Goal: Transaction & Acquisition: Purchase product/service

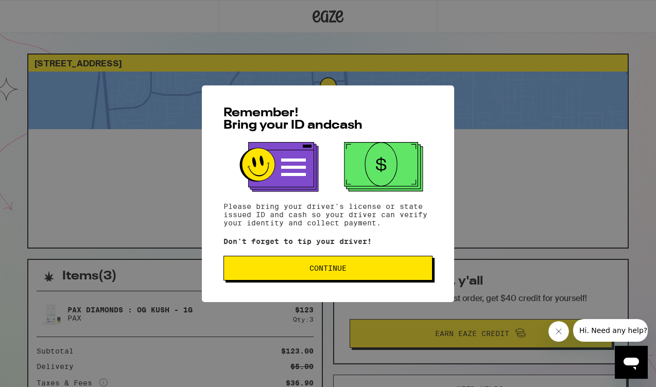
click at [359, 280] on button "Continue" at bounding box center [327, 268] width 209 height 25
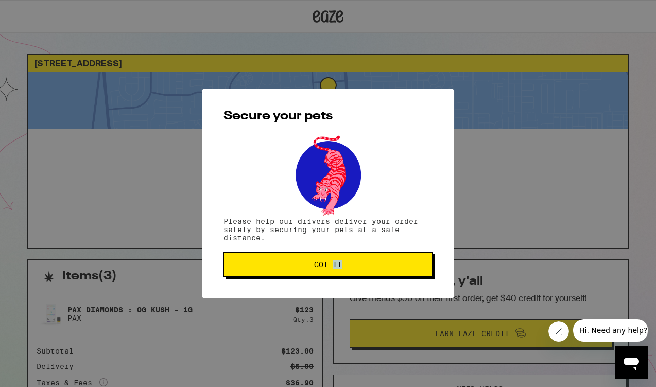
click at [359, 281] on div "Secure your pets Please help our drivers deliver your order safely by securing …" at bounding box center [328, 193] width 252 height 210
click at [360, 268] on span "Got it" at bounding box center [327, 264] width 191 height 7
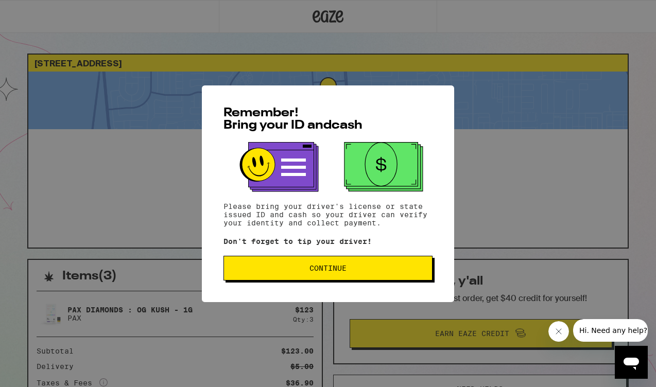
click at [354, 267] on span "Continue" at bounding box center [327, 267] width 191 height 7
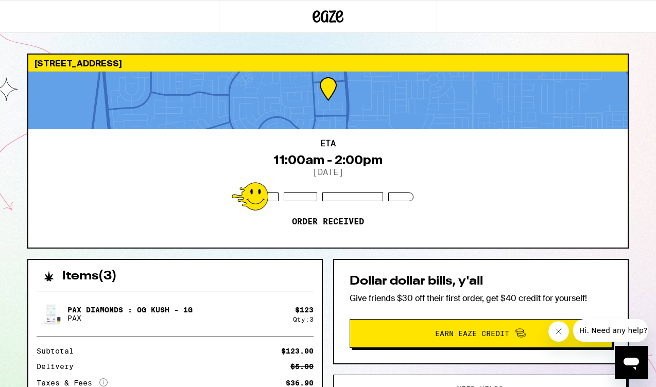
click at [561, 329] on icon "Close message from company" at bounding box center [558, 331] width 8 height 8
